Goal: Task Accomplishment & Management: Use online tool/utility

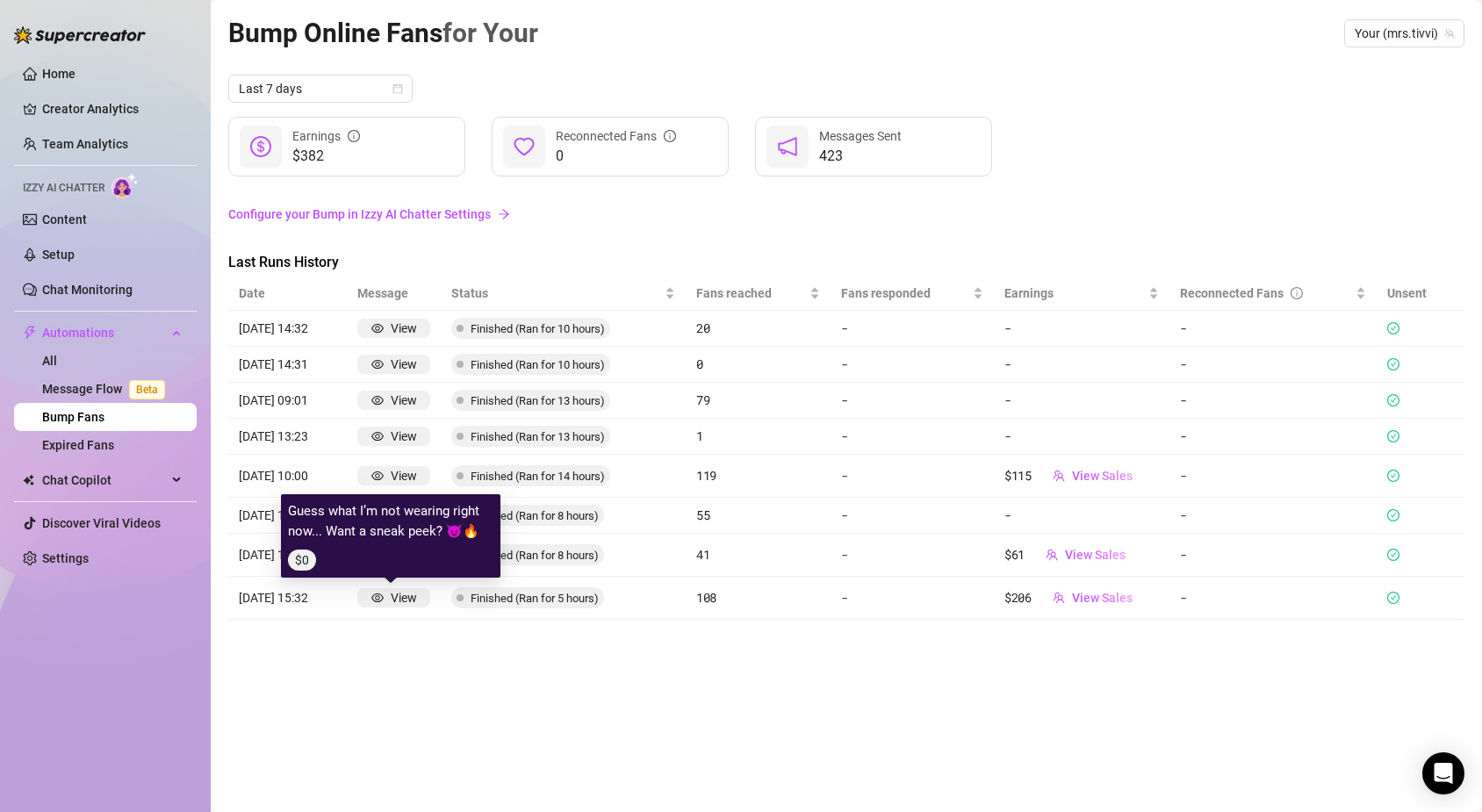
click at [404, 605] on div "View" at bounding box center [404, 598] width 26 height 19
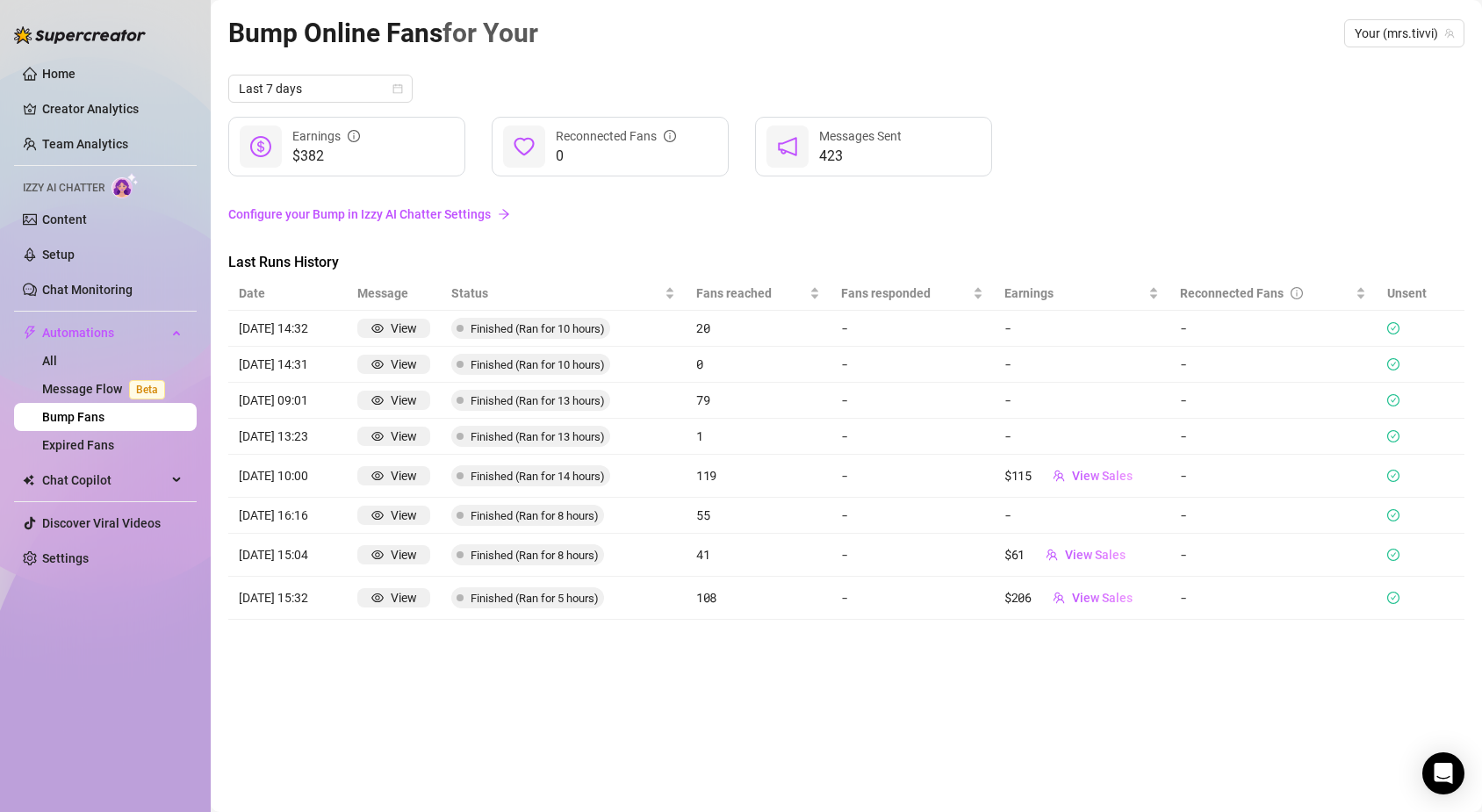
click at [571, 648] on div "Bump Online Fans for Your Your (mrs.tivvi) Last 7 days $382 Earnings 0 Reconnec…" at bounding box center [846, 386] width 1237 height 747
click at [1112, 598] on span "View Sales" at bounding box center [1102, 598] width 61 height 14
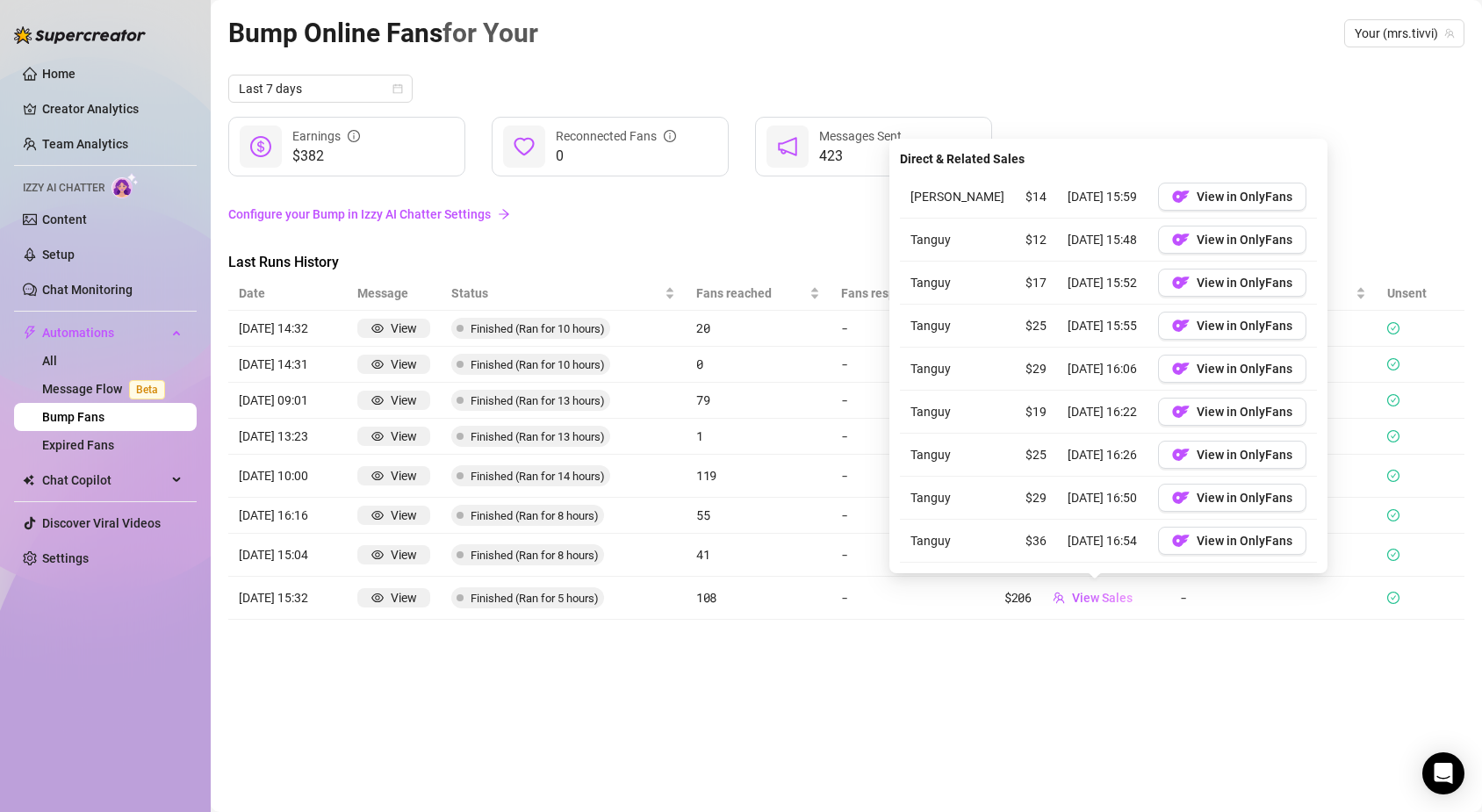
click at [973, 670] on div "Bump Online Fans for Your Your (mrs.tivvi) Last 7 days $382 Earnings 0 Reconnec…" at bounding box center [846, 386] width 1237 height 747
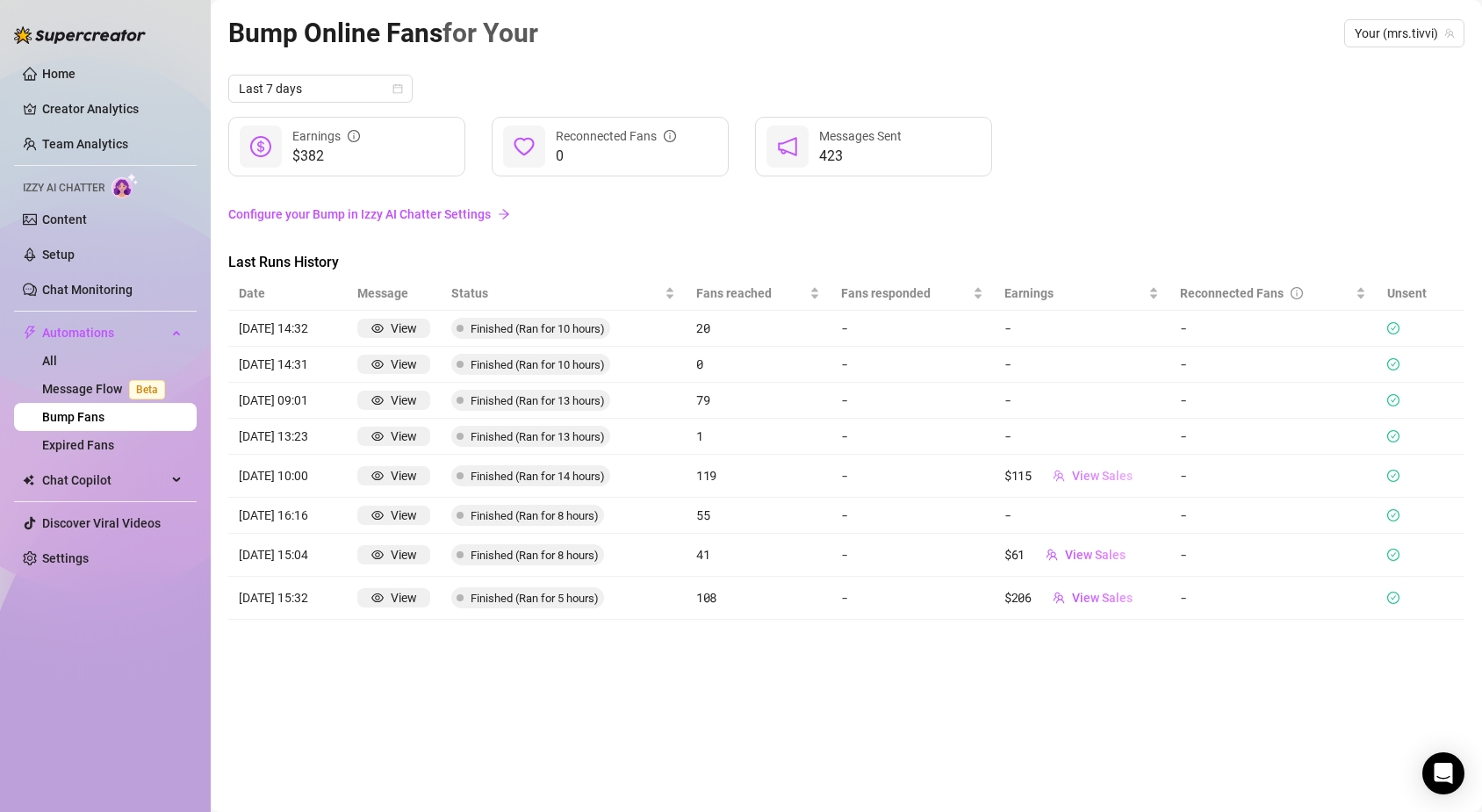
click at [1086, 475] on span "View Sales" at bounding box center [1102, 476] width 61 height 14
click at [842, 620] on div "Bump Online Fans for Your Your (mrs.tivvi) Last 7 days $382 Earnings 0 Reconnec…" at bounding box center [846, 386] width 1237 height 747
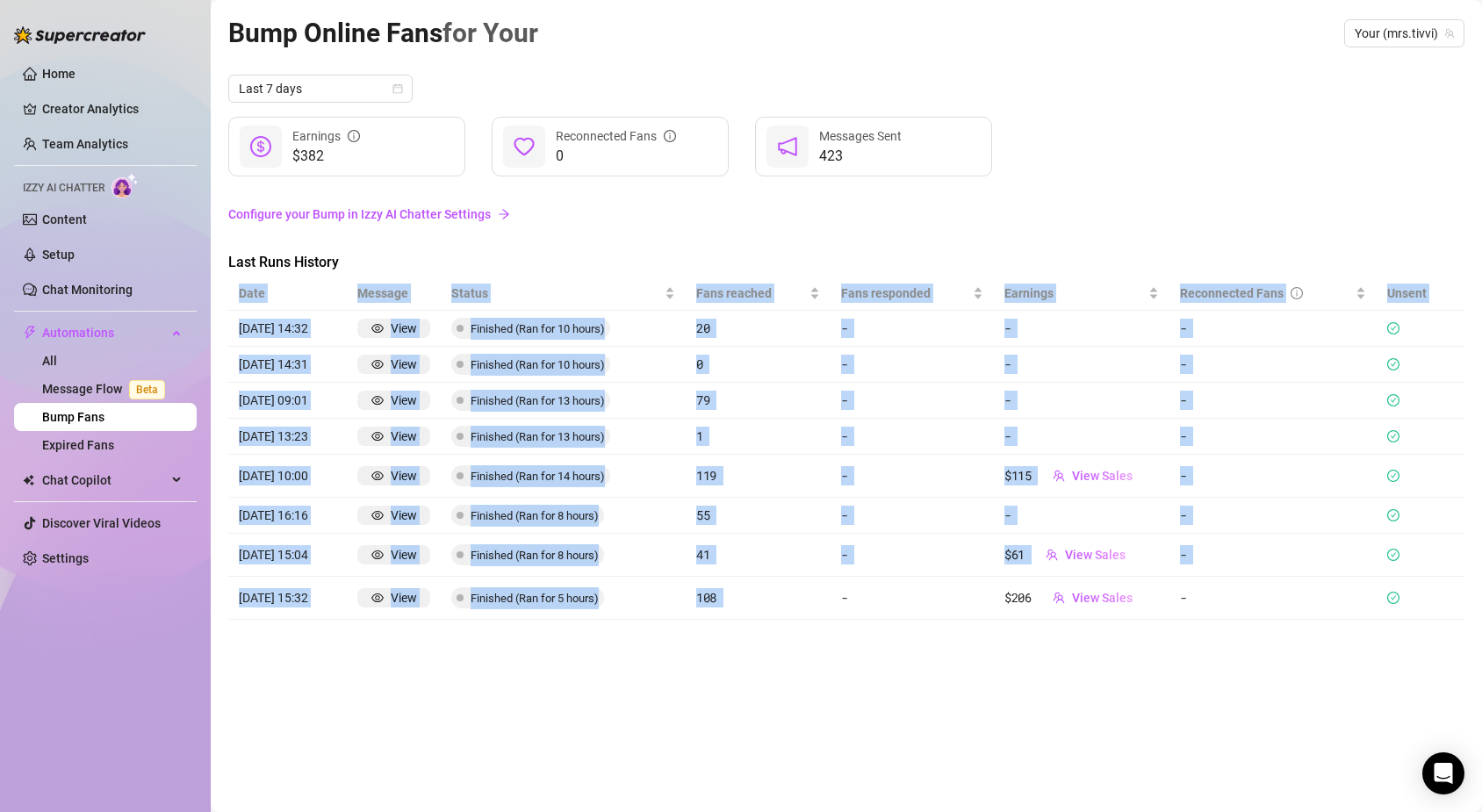
click at [566, 678] on div "Bump Online Fans for Your Your (mrs.tivvi) Last 7 days $382 Earnings 0 Reconnec…" at bounding box center [846, 386] width 1237 height 747
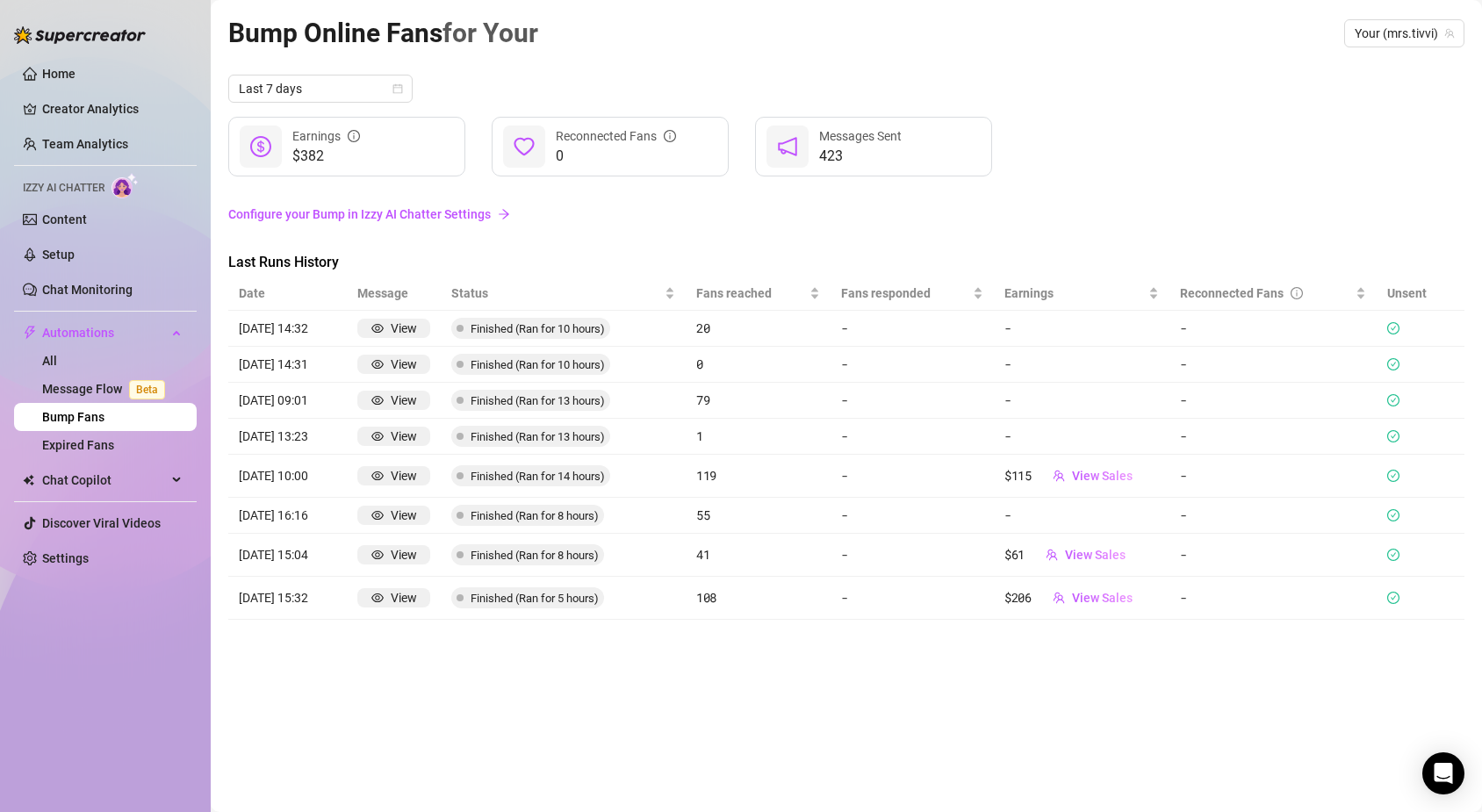
click at [453, 209] on link "Configure your Bump in Izzy AI Chatter Settings" at bounding box center [846, 214] width 1237 height 19
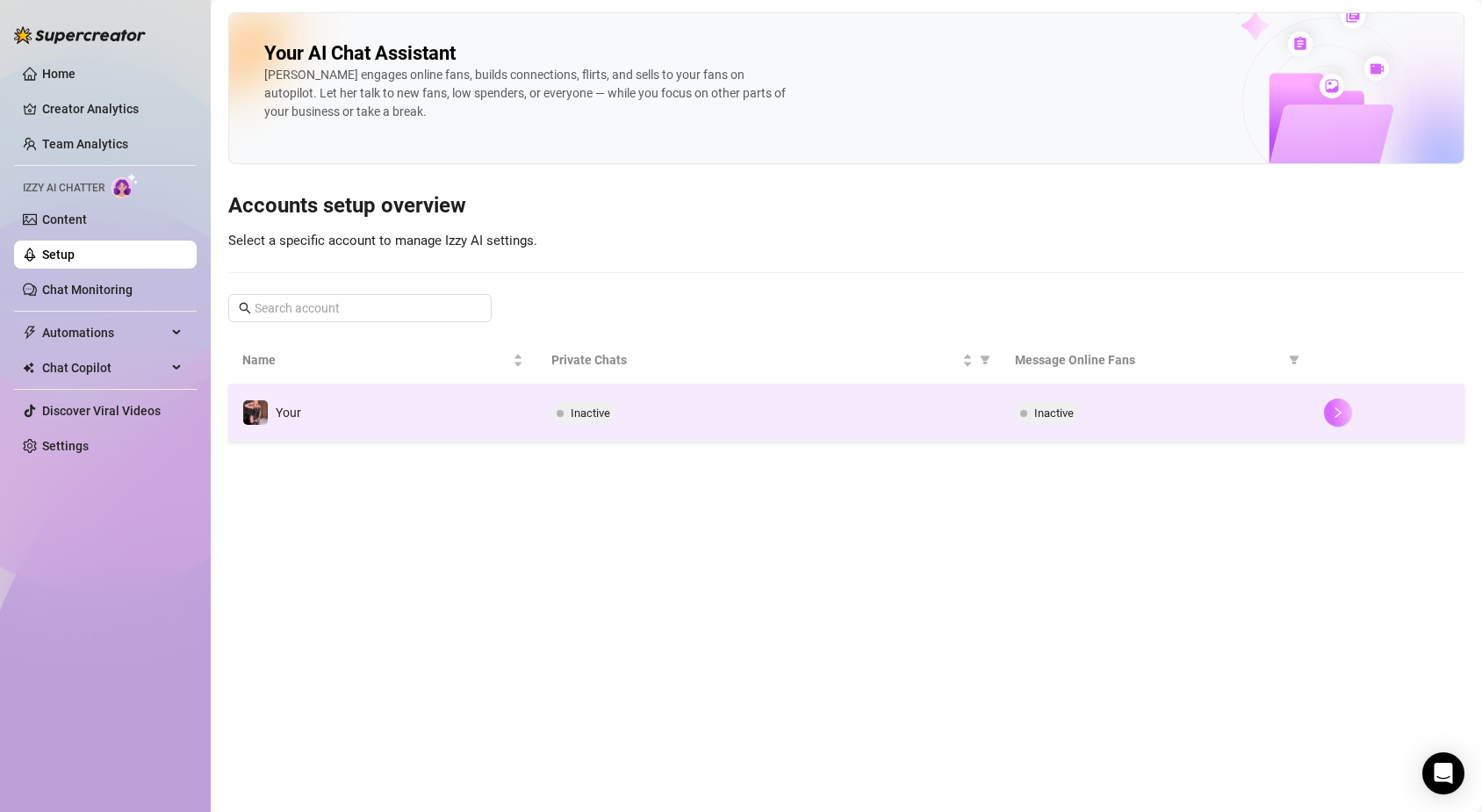
click at [1337, 412] on icon "right" at bounding box center [1339, 413] width 12 height 12
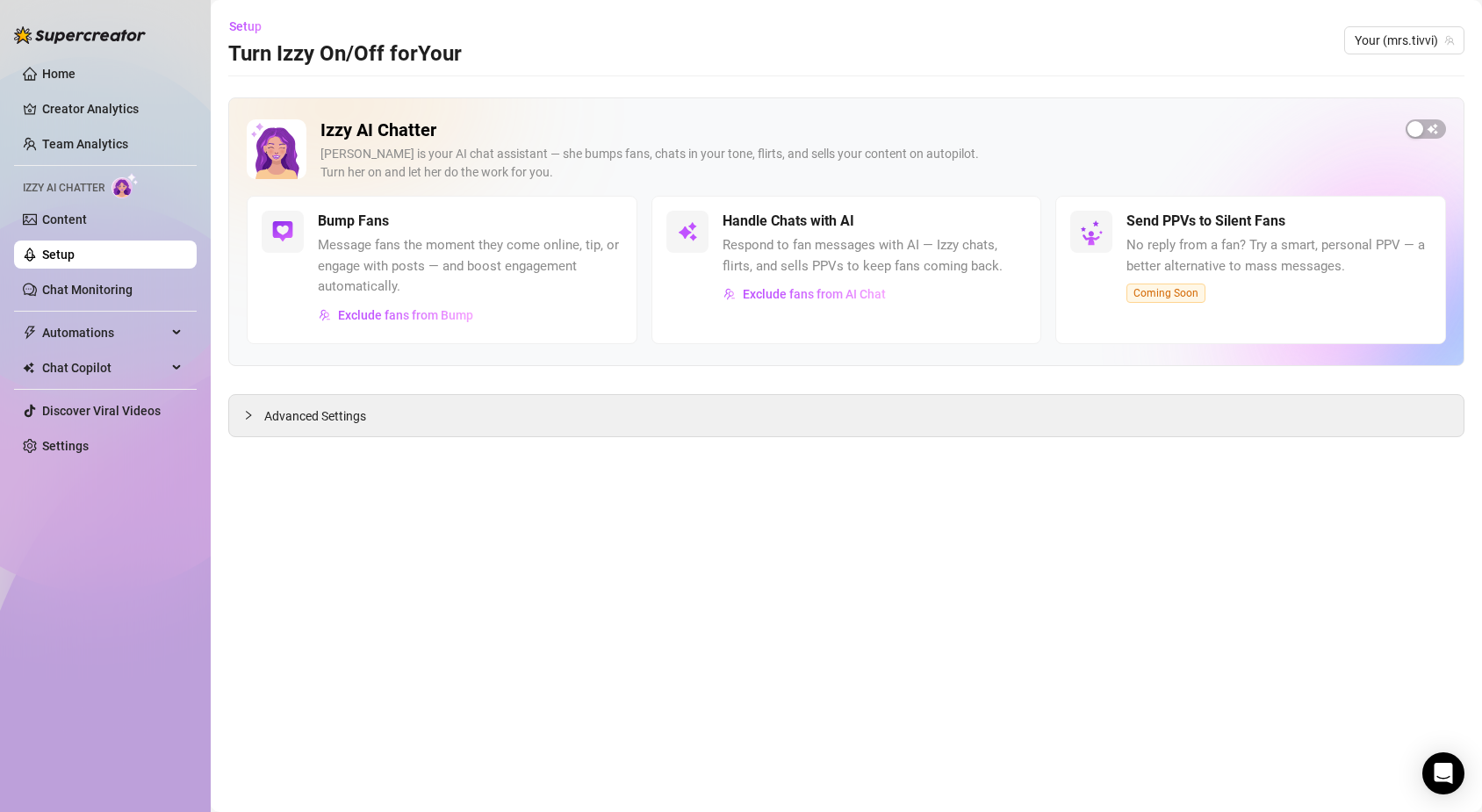
click at [1177, 215] on h5 "Send PPVs to Silent Fans" at bounding box center [1206, 221] width 159 height 21
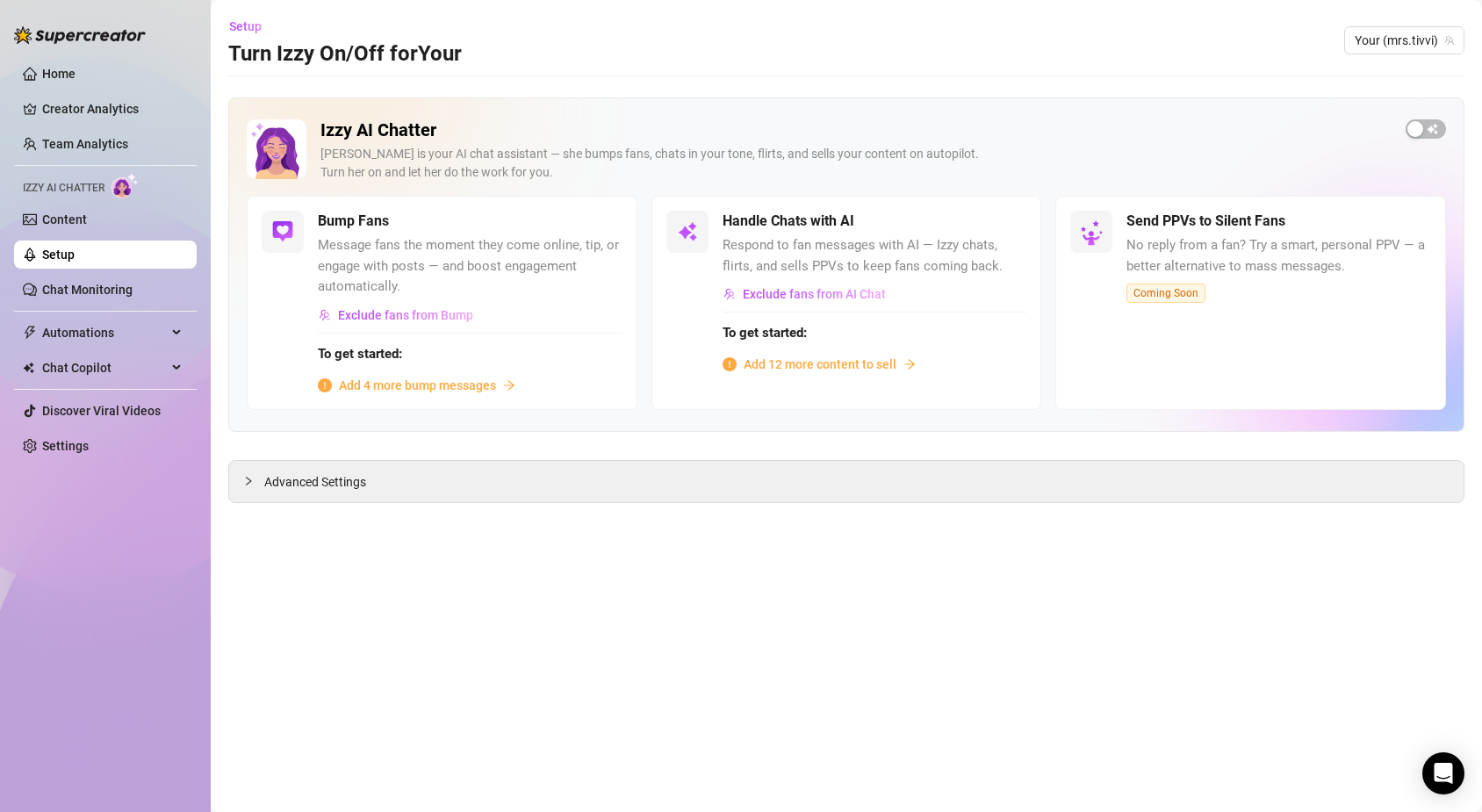
click at [409, 381] on span "Add 4 more bump messages" at bounding box center [418, 386] width 157 height 19
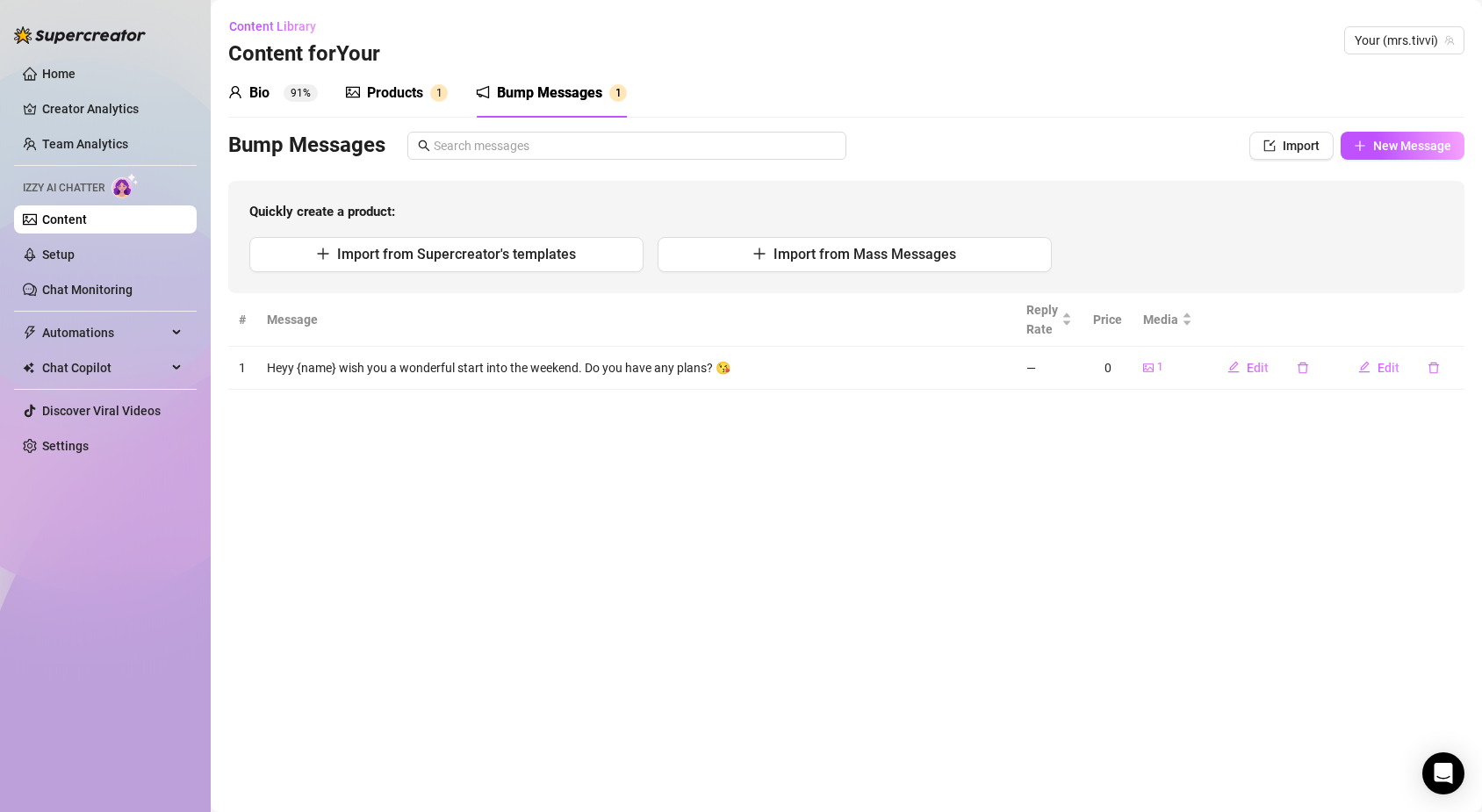
click at [380, 66] on h3 "Content for Your" at bounding box center [304, 54] width 152 height 28
click at [381, 94] on div "Products" at bounding box center [396, 93] width 56 height 21
